Goal: Task Accomplishment & Management: Complete application form

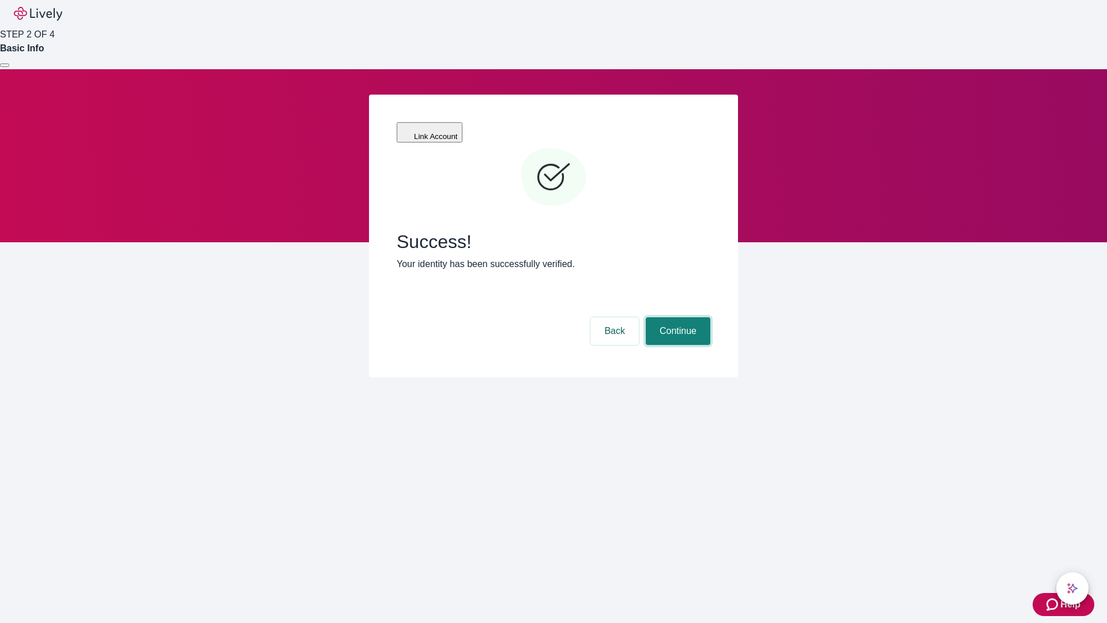
click at [676, 317] on button "Continue" at bounding box center [678, 331] width 65 height 28
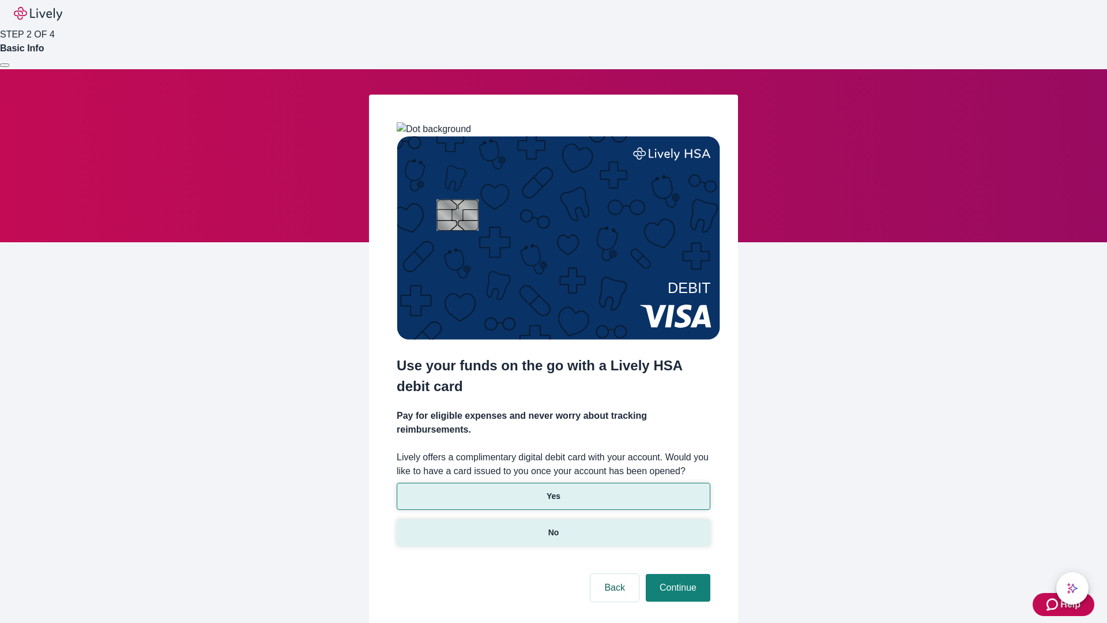
click at [553, 527] on p "No" at bounding box center [553, 533] width 11 height 12
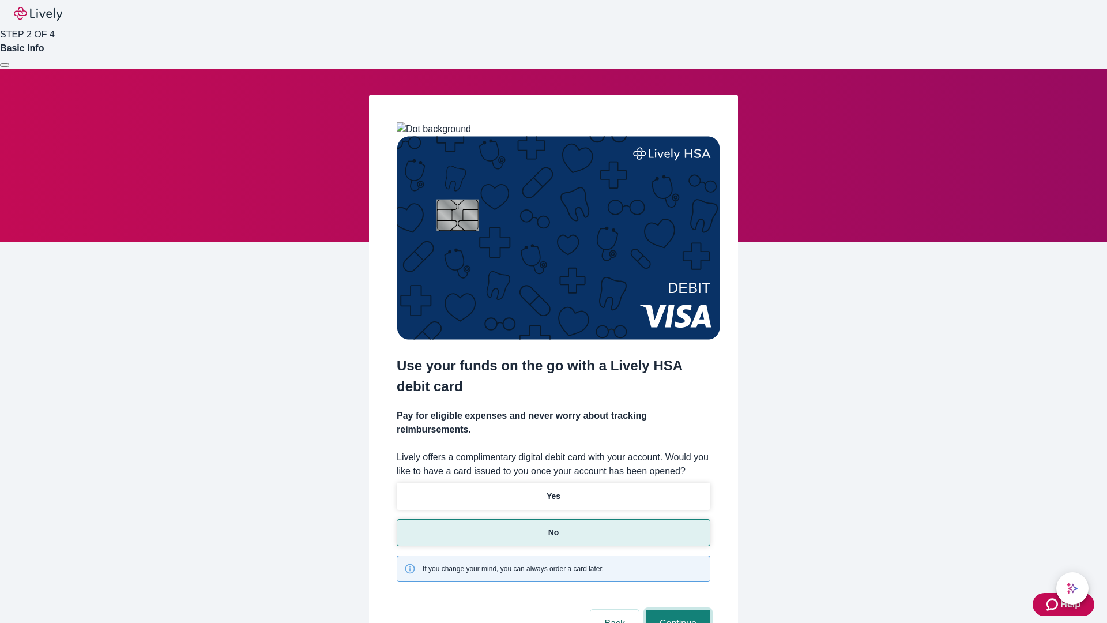
click at [676, 610] on button "Continue" at bounding box center [678, 624] width 65 height 28
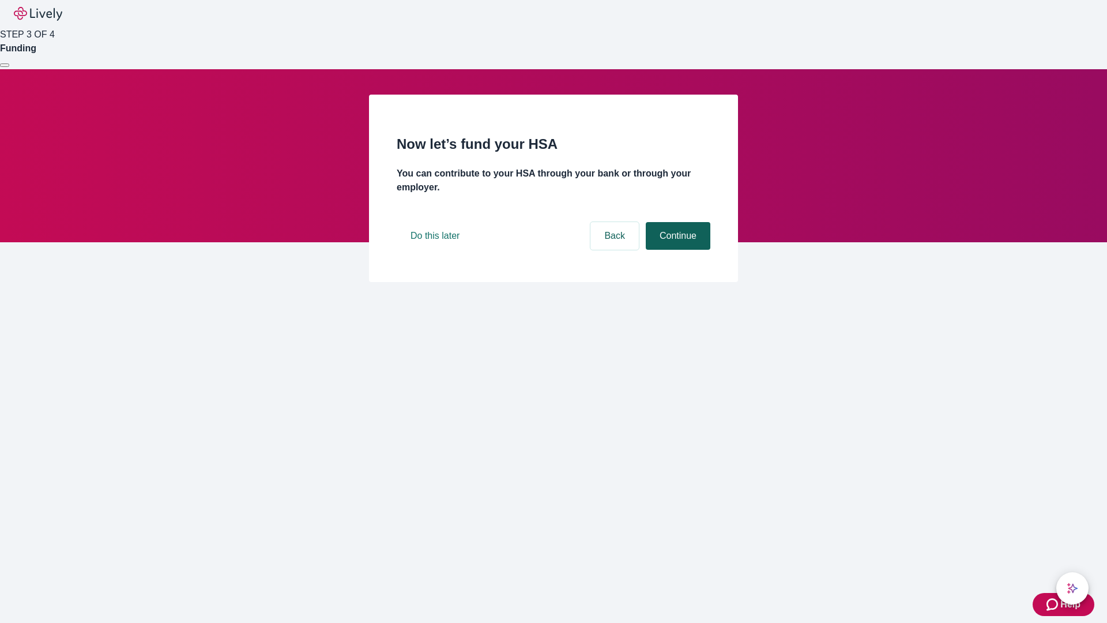
click at [676, 250] on button "Continue" at bounding box center [678, 236] width 65 height 28
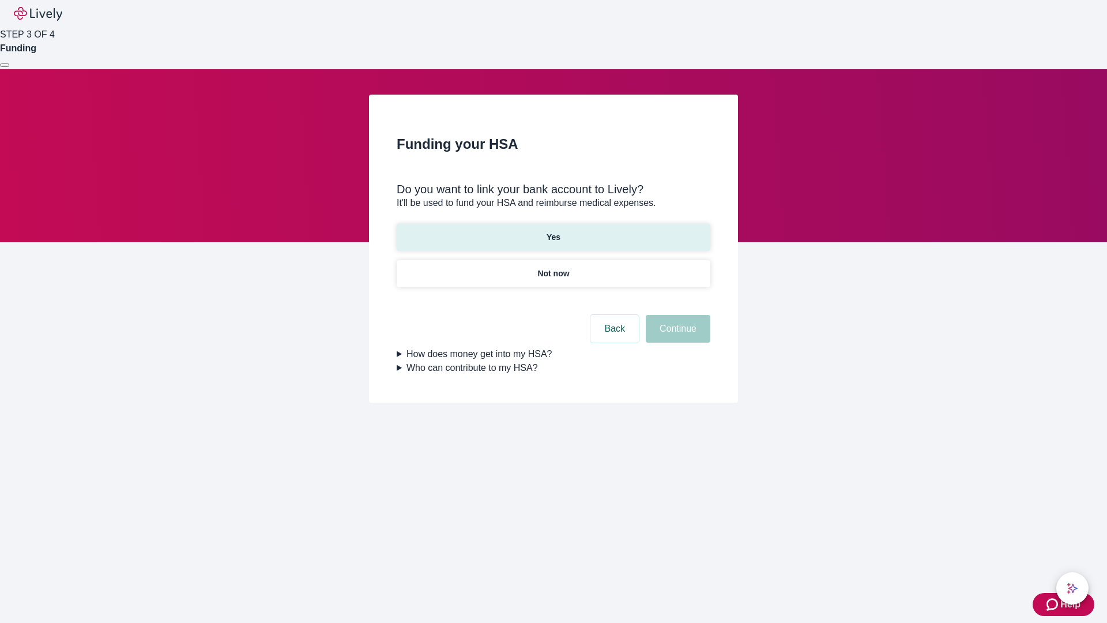
click at [553, 231] on p "Yes" at bounding box center [554, 237] width 14 height 12
click at [676, 315] on button "Continue" at bounding box center [678, 329] width 65 height 28
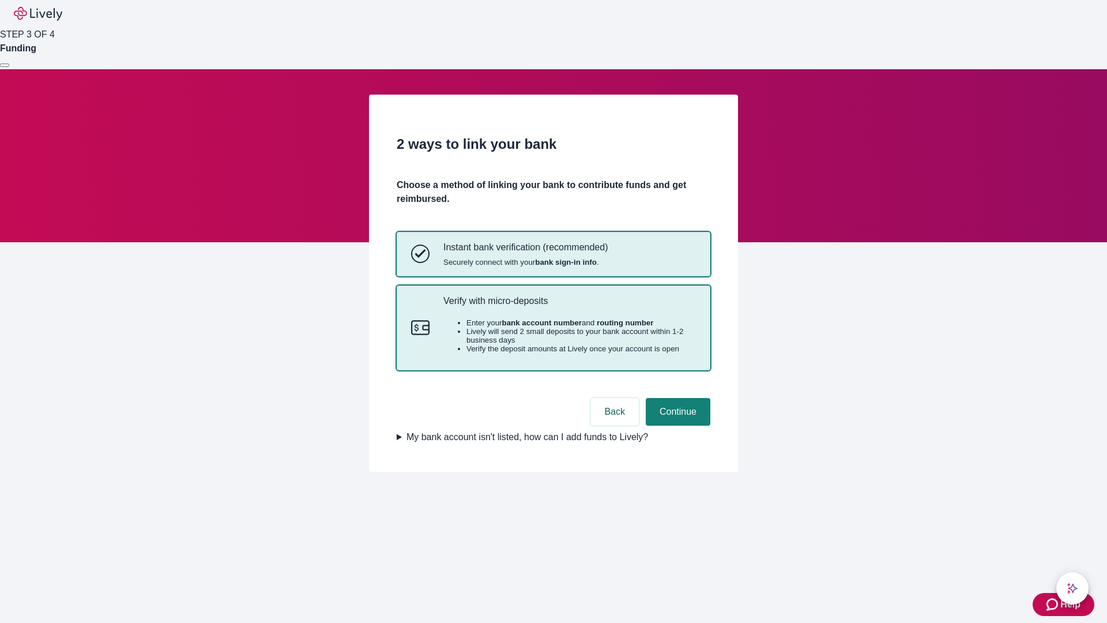
click at [569, 306] on p "Verify with micro-deposits" at bounding box center [569, 300] width 253 height 11
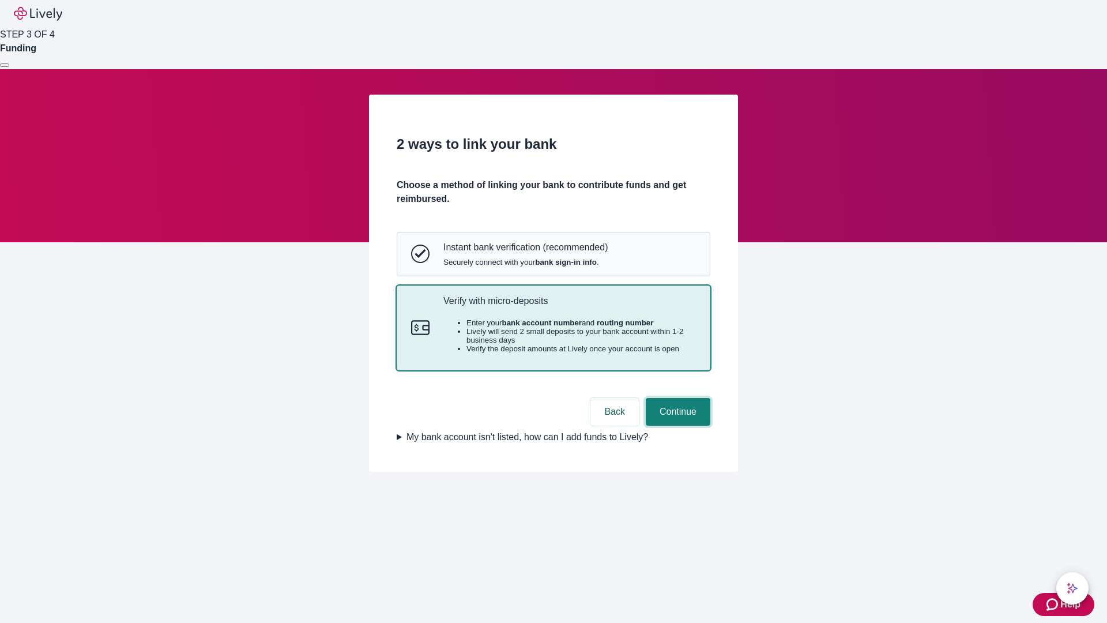
click at [676, 426] on button "Continue" at bounding box center [678, 412] width 65 height 28
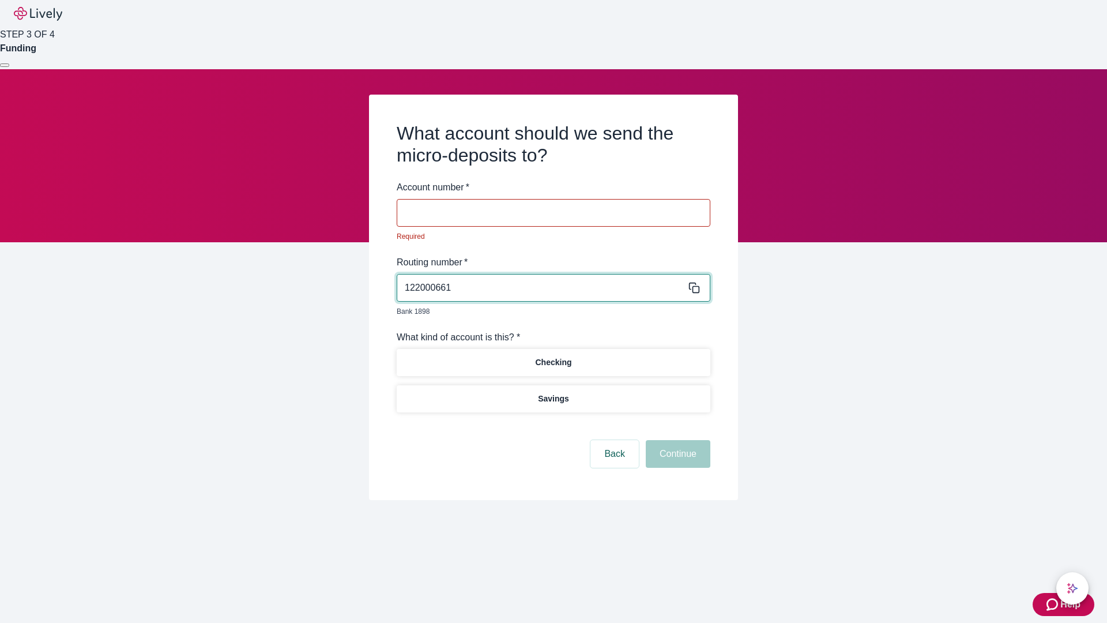
type input "122000661"
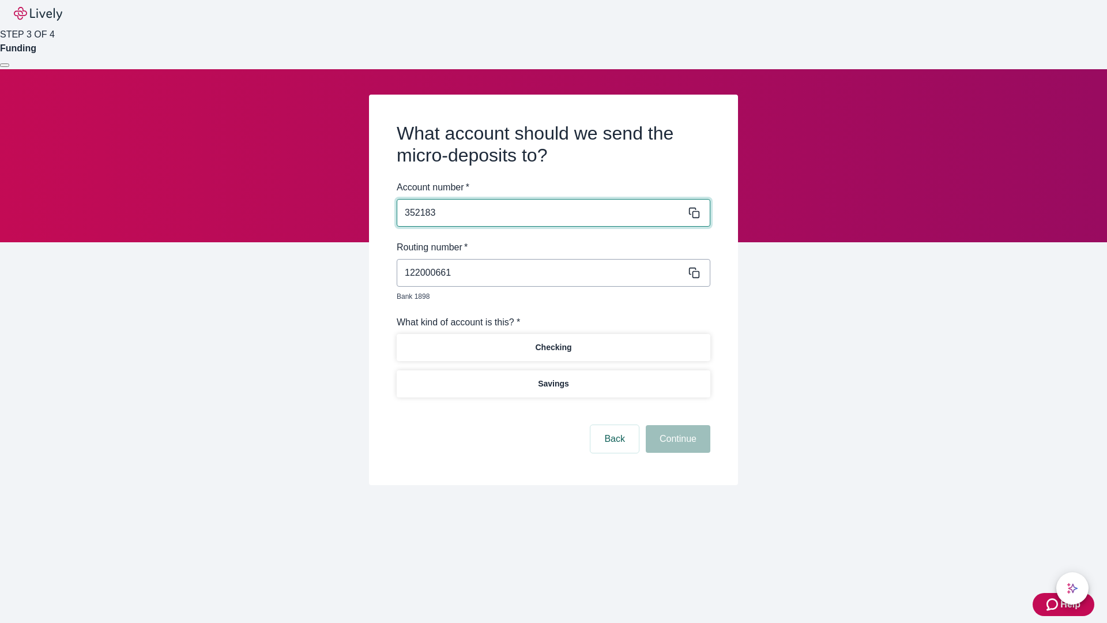
type input "352183"
click at [553, 341] on p "Checking" at bounding box center [553, 347] width 36 height 12
click at [676, 426] on button "Continue" at bounding box center [678, 439] width 65 height 28
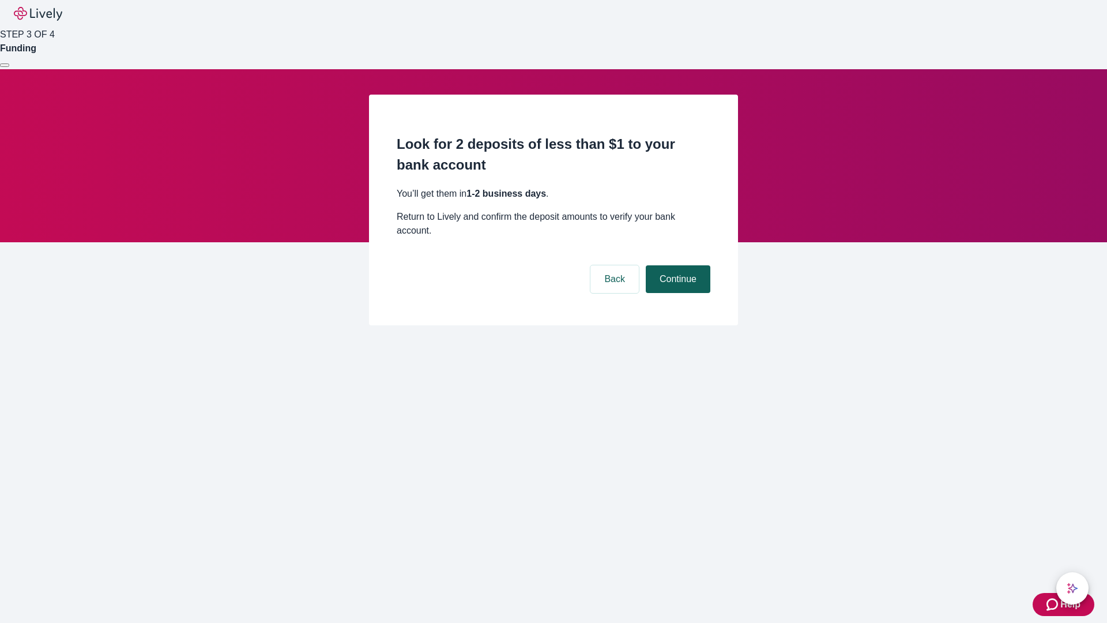
click at [676, 265] on button "Continue" at bounding box center [678, 279] width 65 height 28
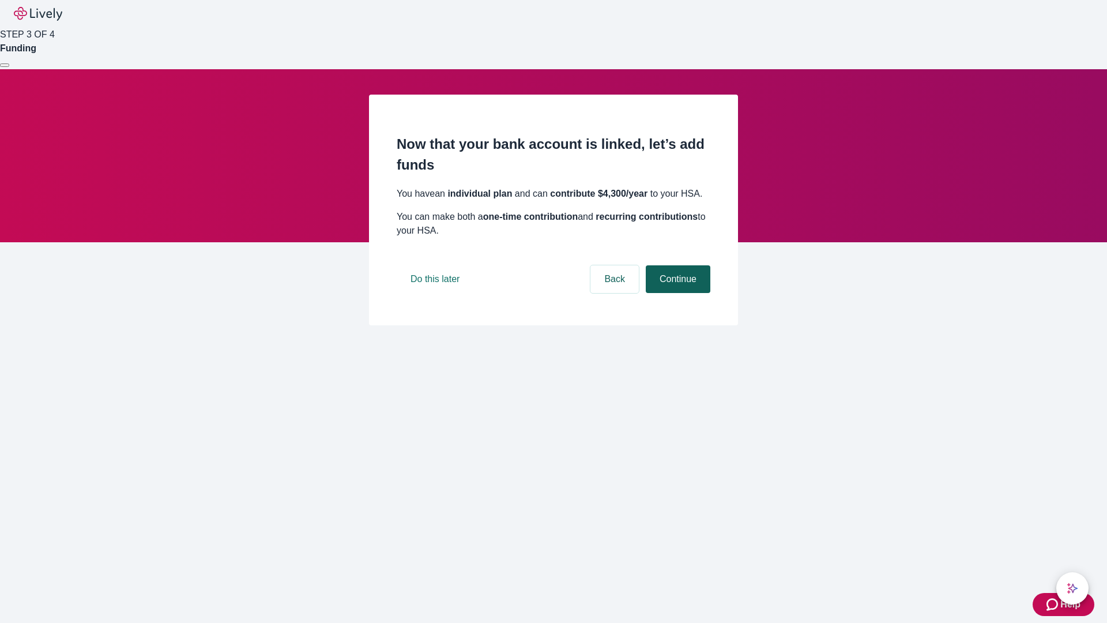
click at [676, 293] on button "Continue" at bounding box center [678, 279] width 65 height 28
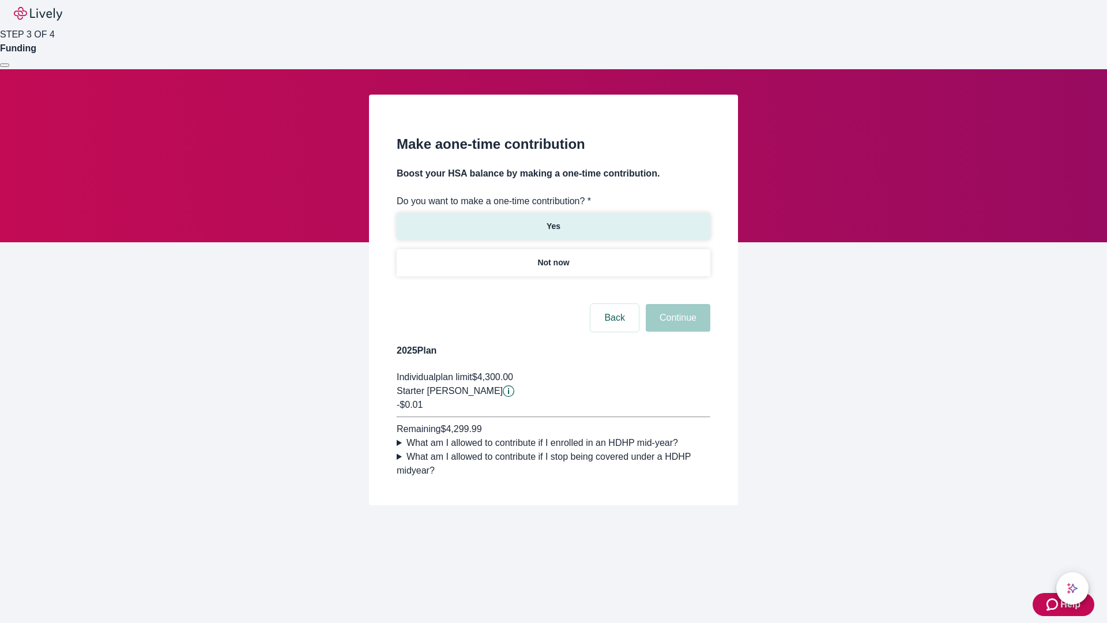
click at [553, 220] on p "Yes" at bounding box center [554, 226] width 14 height 12
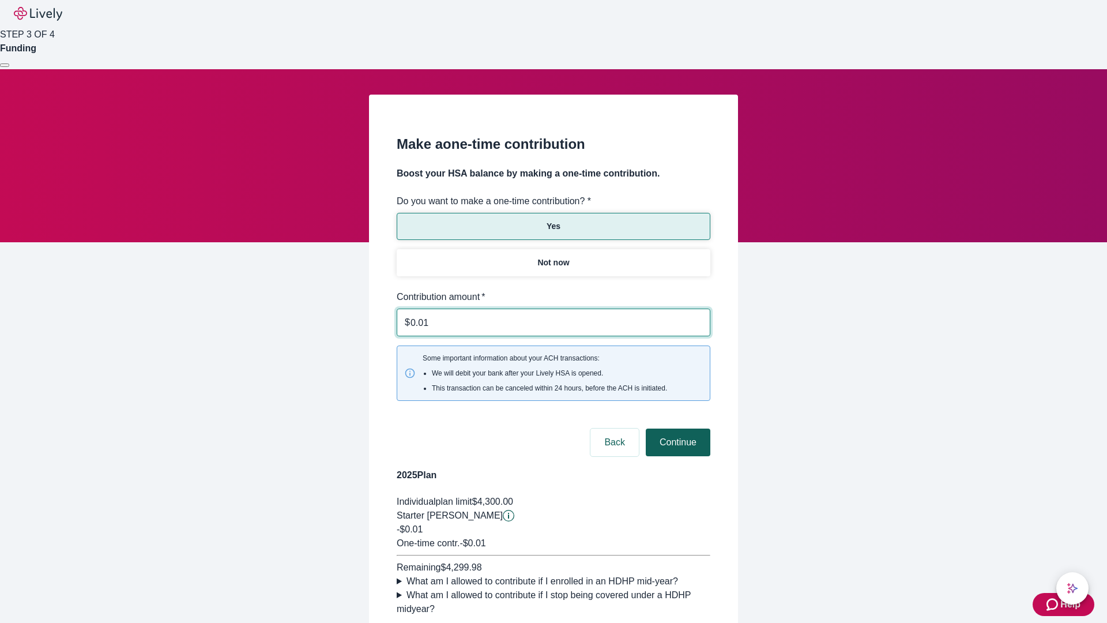
type input "0.01"
click at [676, 428] on button "Continue" at bounding box center [678, 442] width 65 height 28
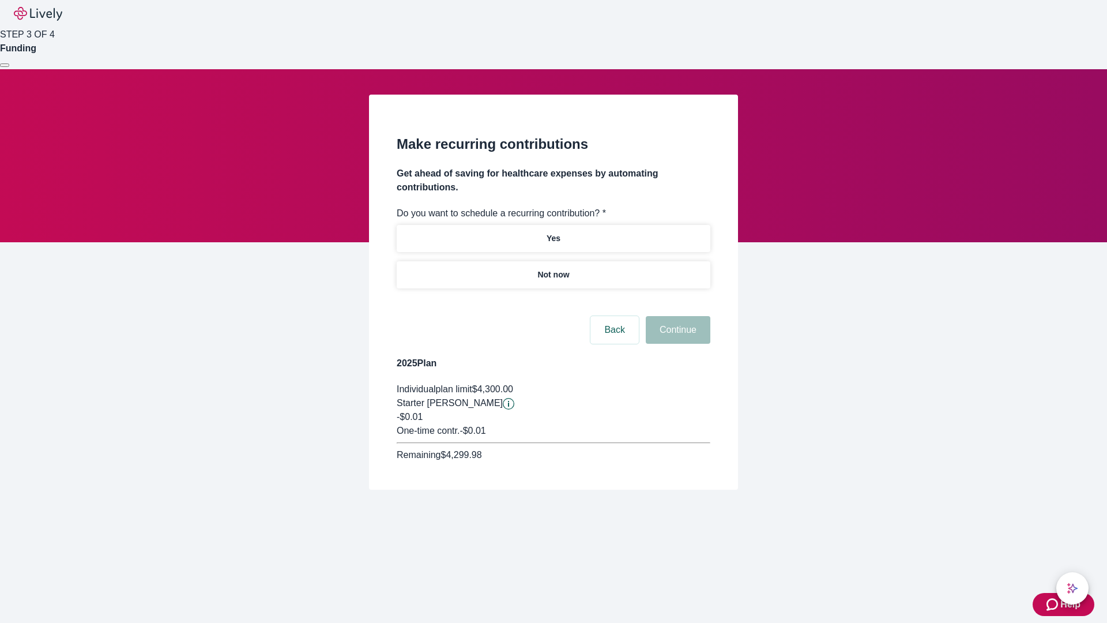
click at [553, 269] on p "Not now" at bounding box center [553, 275] width 32 height 12
click at [676, 316] on button "Continue" at bounding box center [678, 330] width 65 height 28
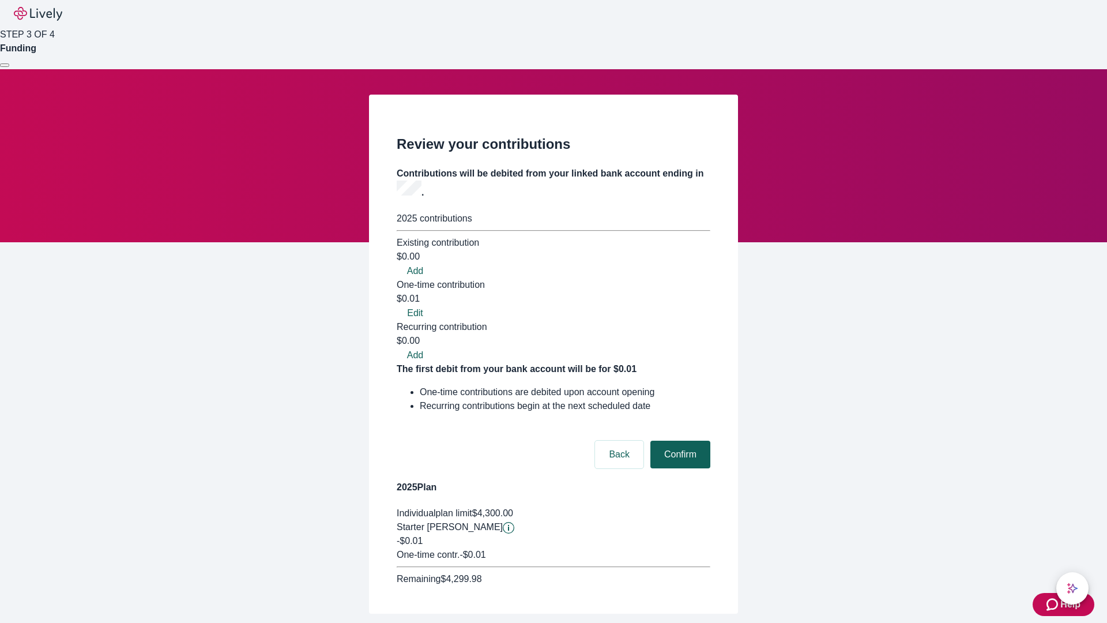
click at [679, 441] on button "Confirm" at bounding box center [681, 455] width 60 height 28
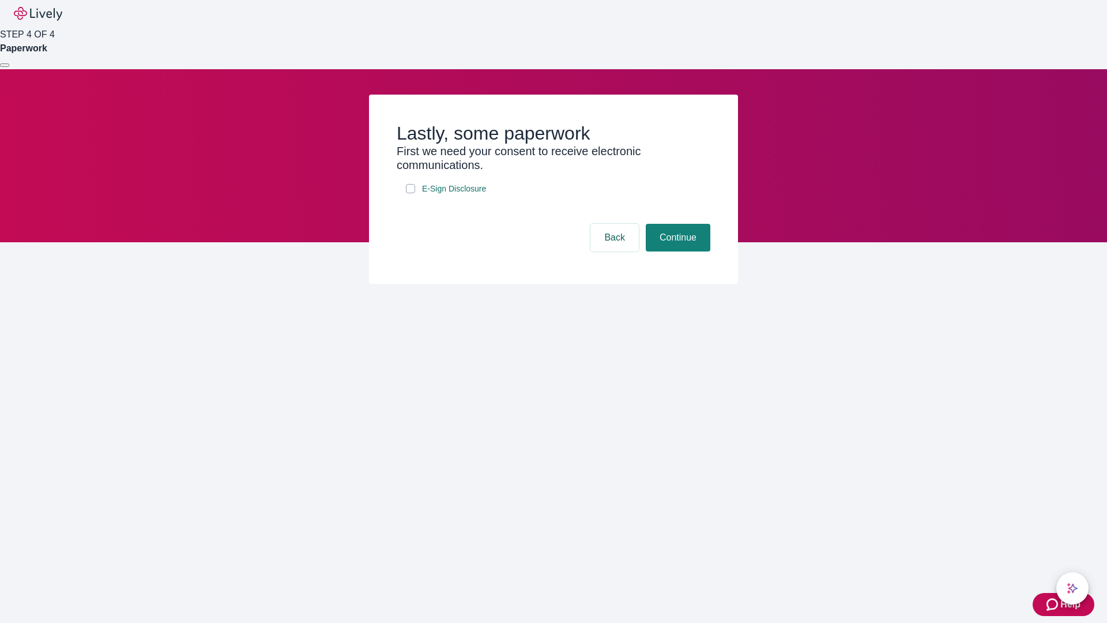
click at [411, 193] on input "E-Sign Disclosure" at bounding box center [410, 188] width 9 height 9
checkbox input "true"
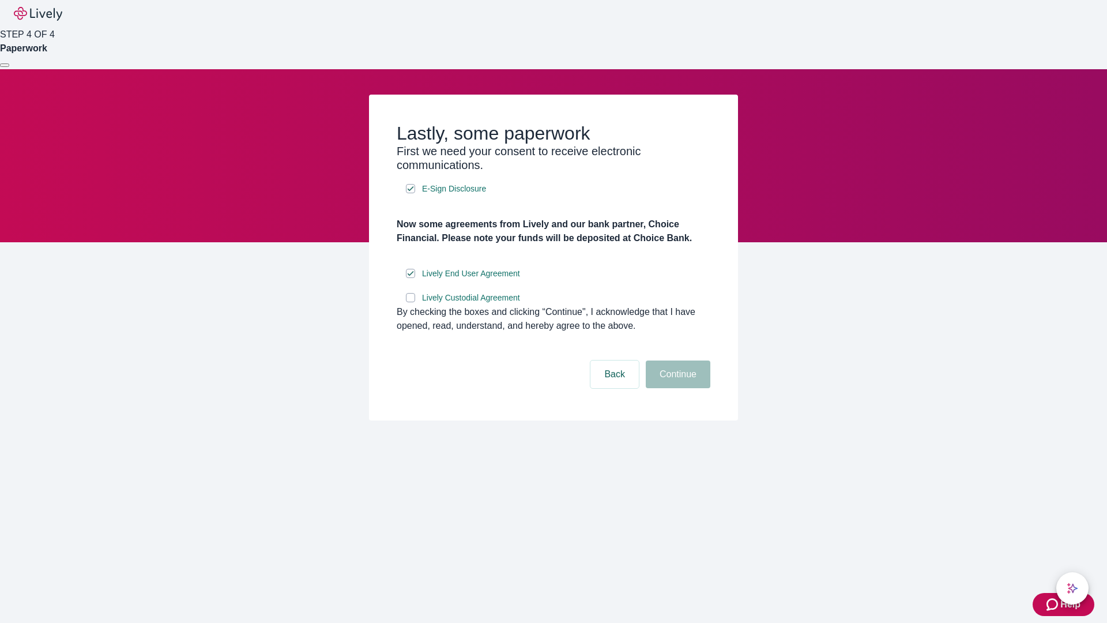
click at [411, 302] on input "Lively Custodial Agreement" at bounding box center [410, 297] width 9 height 9
checkbox input "true"
click at [676, 388] on button "Continue" at bounding box center [678, 374] width 65 height 28
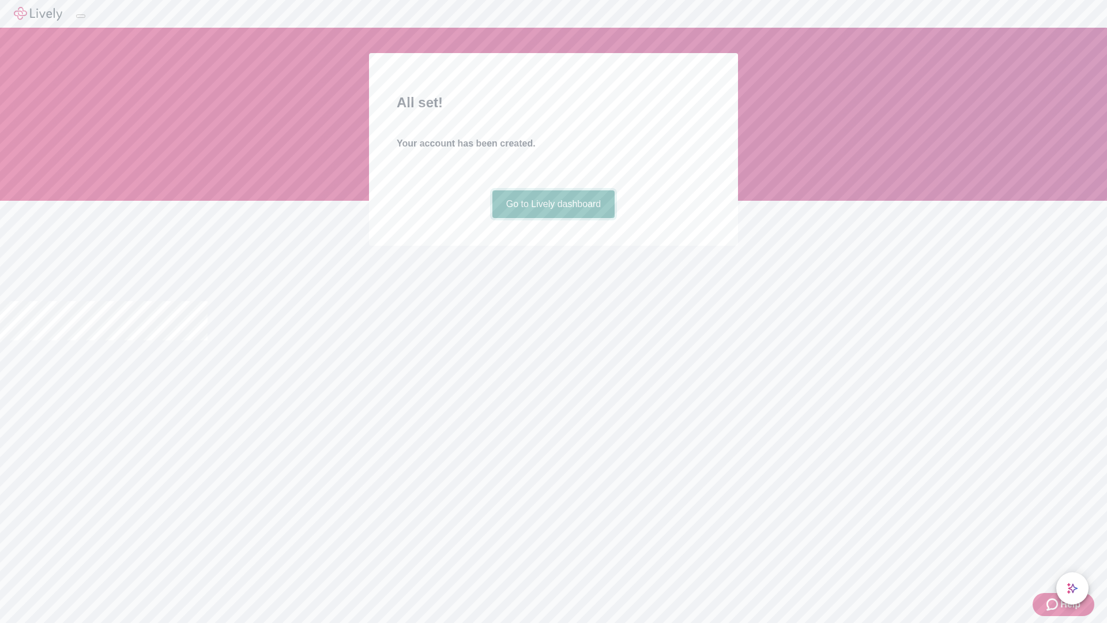
click at [553, 218] on link "Go to Lively dashboard" at bounding box center [554, 204] width 123 height 28
